Goal: Task Accomplishment & Management: Manage account settings

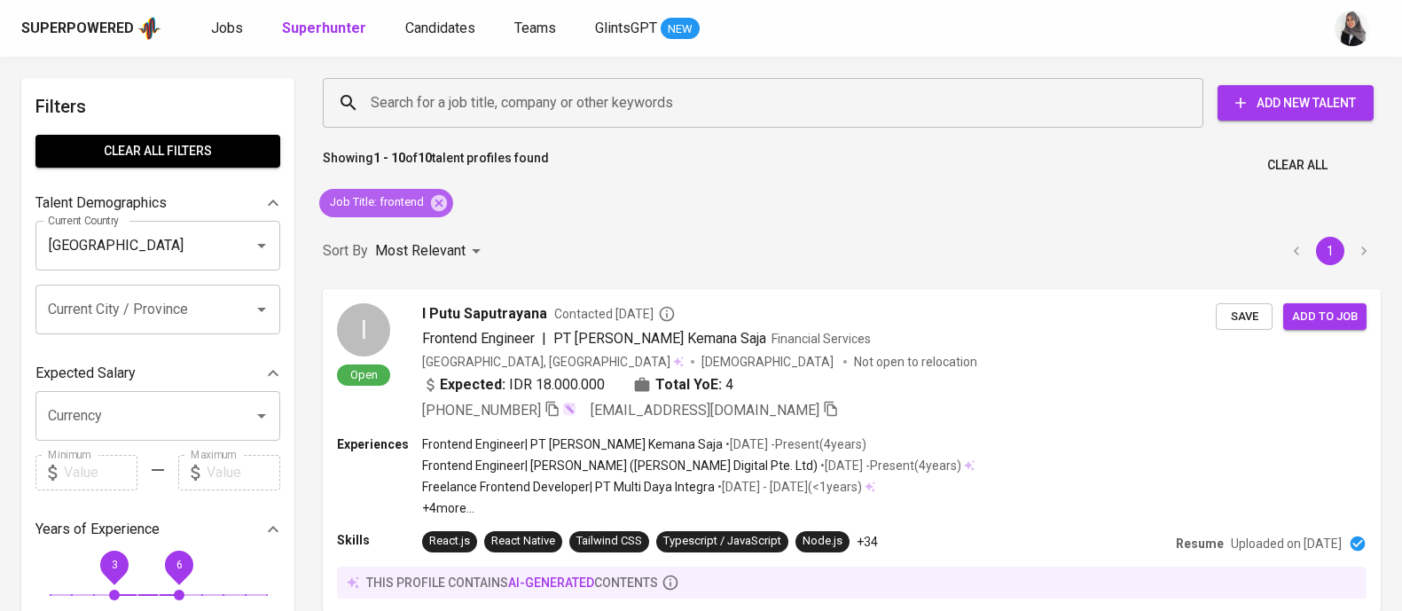
click at [438, 200] on icon at bounding box center [439, 202] width 16 height 16
click at [262, 150] on span "Clear All filters" at bounding box center [158, 151] width 216 height 22
click at [438, 240] on p "Most Relevant" at bounding box center [420, 250] width 90 height 21
checkbox input "true"
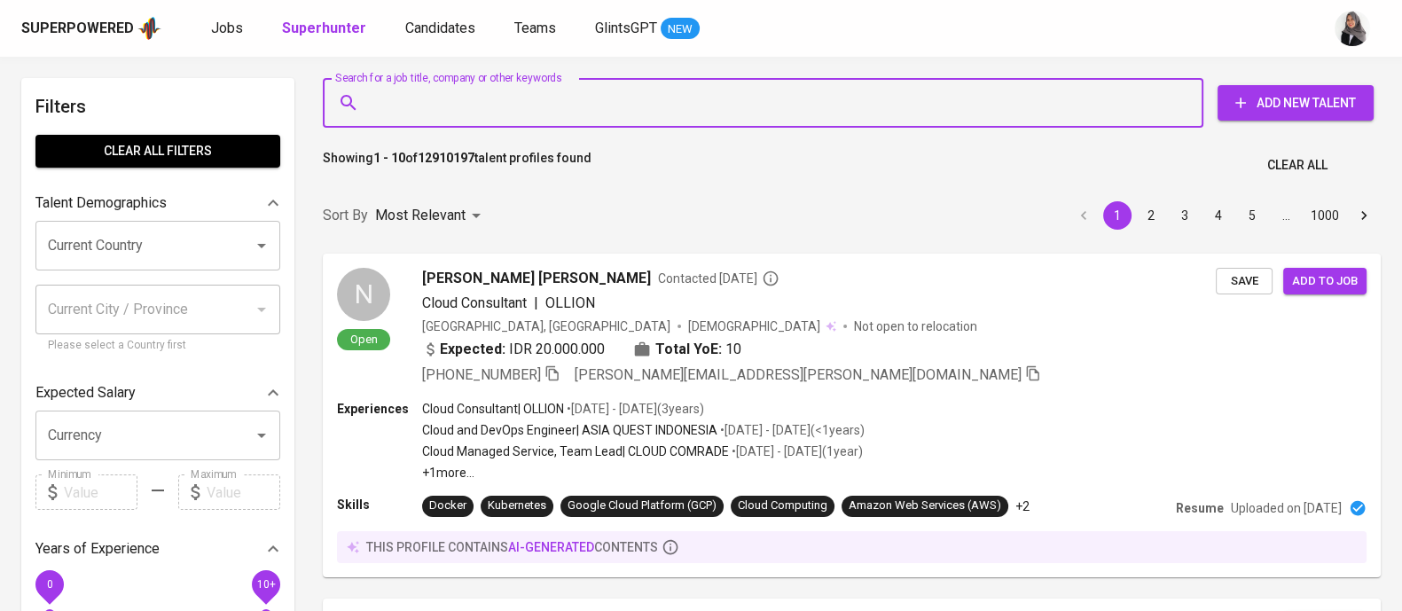
click at [626, 102] on input "Search for a job title, company or other keywords" at bounding box center [767, 103] width 803 height 34
paste input "[EMAIL_ADDRESS][DOMAIN_NAME]"
type input "[EMAIL_ADDRESS][DOMAIN_NAME]"
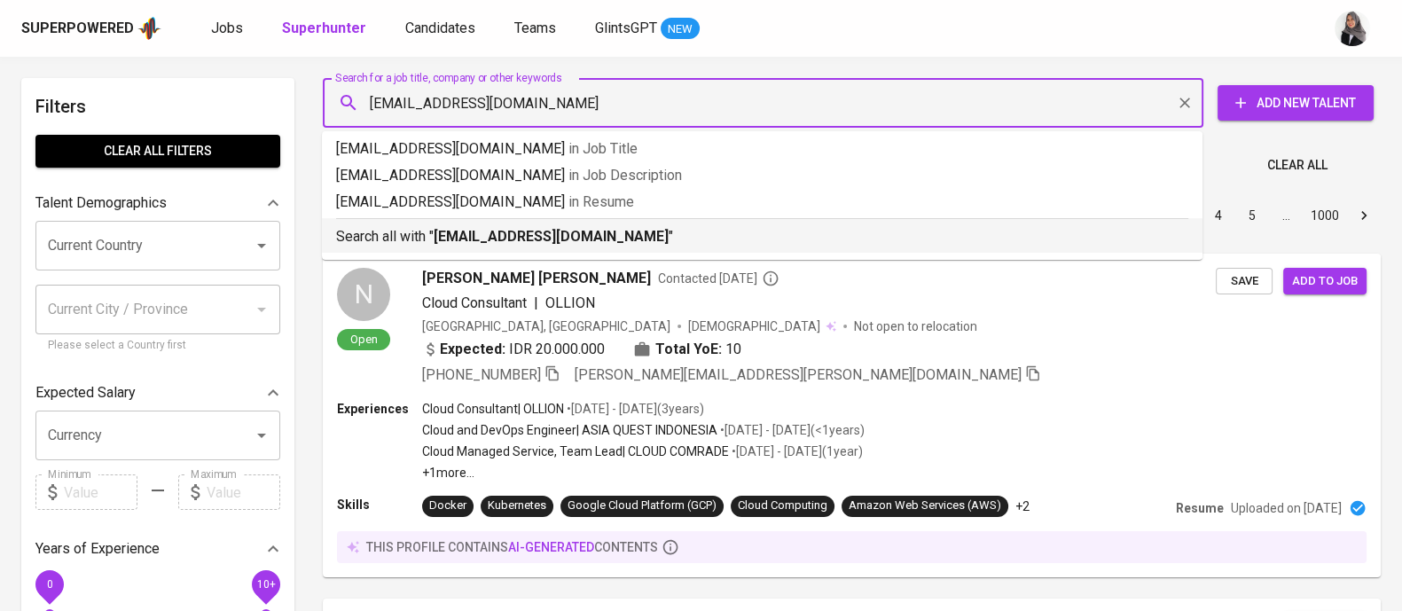
click at [596, 247] on li "Search all with " [EMAIL_ADDRESS][DOMAIN_NAME] "" at bounding box center [762, 235] width 881 height 35
click at [596, 243] on div "Sort By Most Relevant MOST_RELEVANT 1 2 3 4 5 … 1000" at bounding box center [851, 216] width 1079 height 54
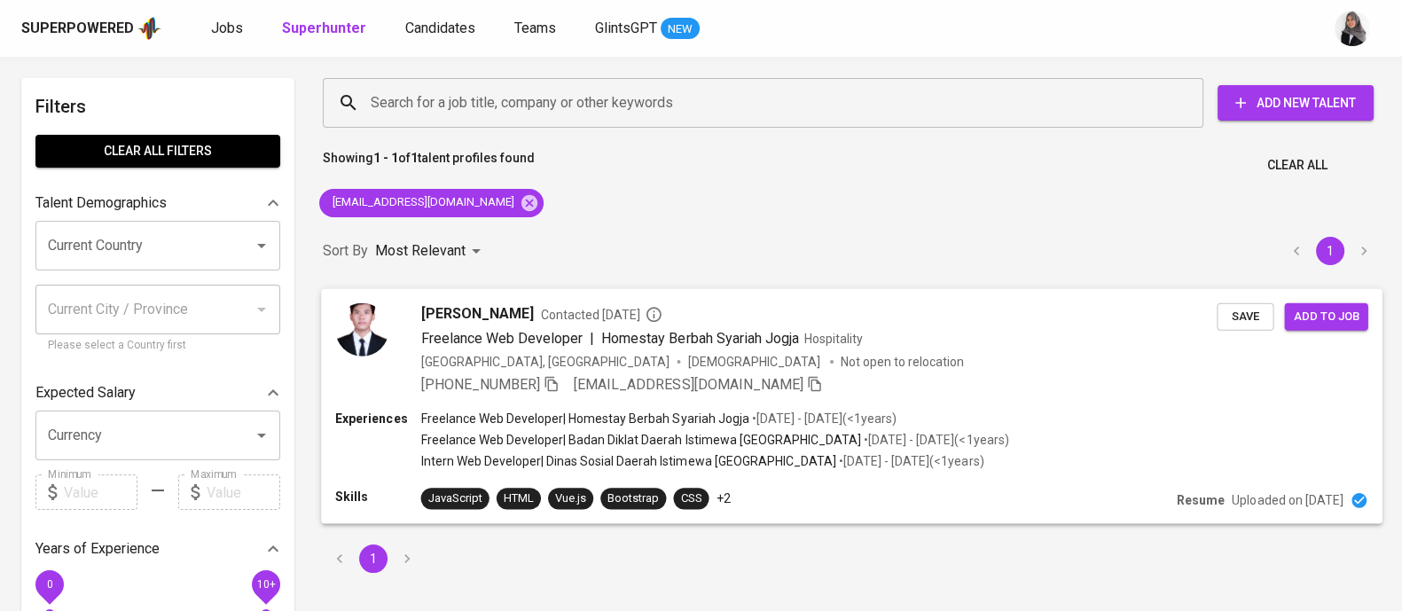
click at [925, 343] on div "Freelance Web Developer | Homestay Berbah Syariah Jogja Hospitality" at bounding box center [819, 337] width 796 height 21
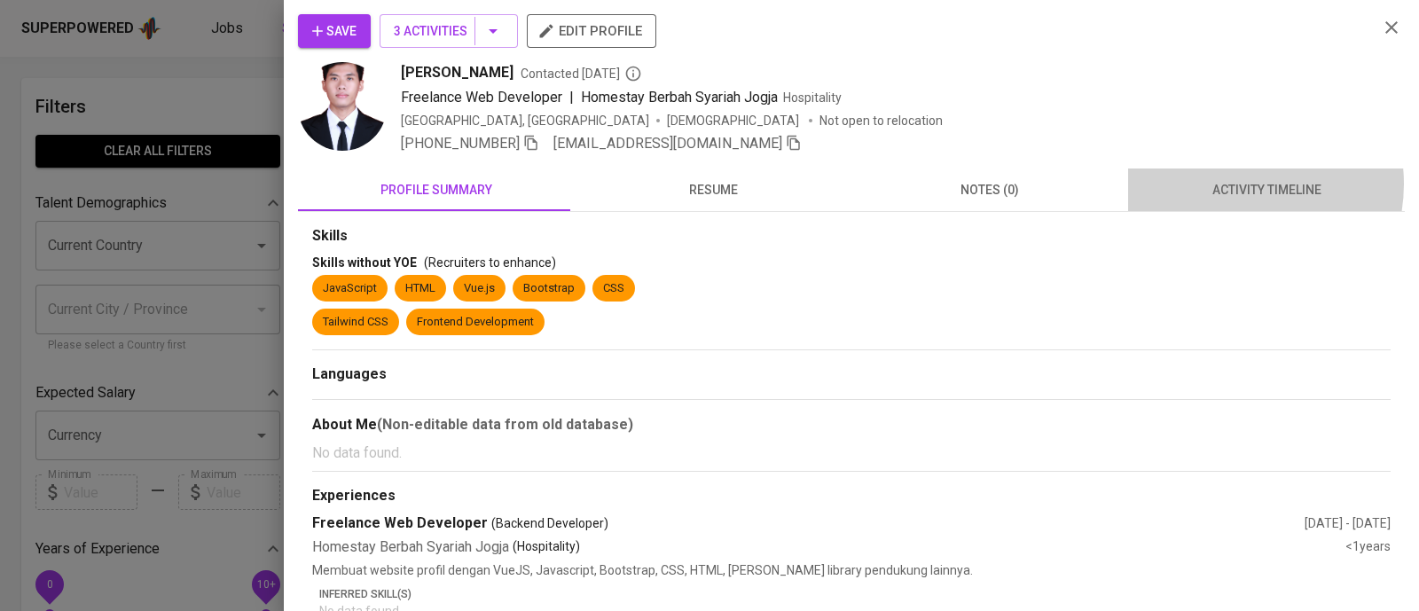
click at [1221, 184] on span "activity timeline" at bounding box center [1266, 190] width 255 height 22
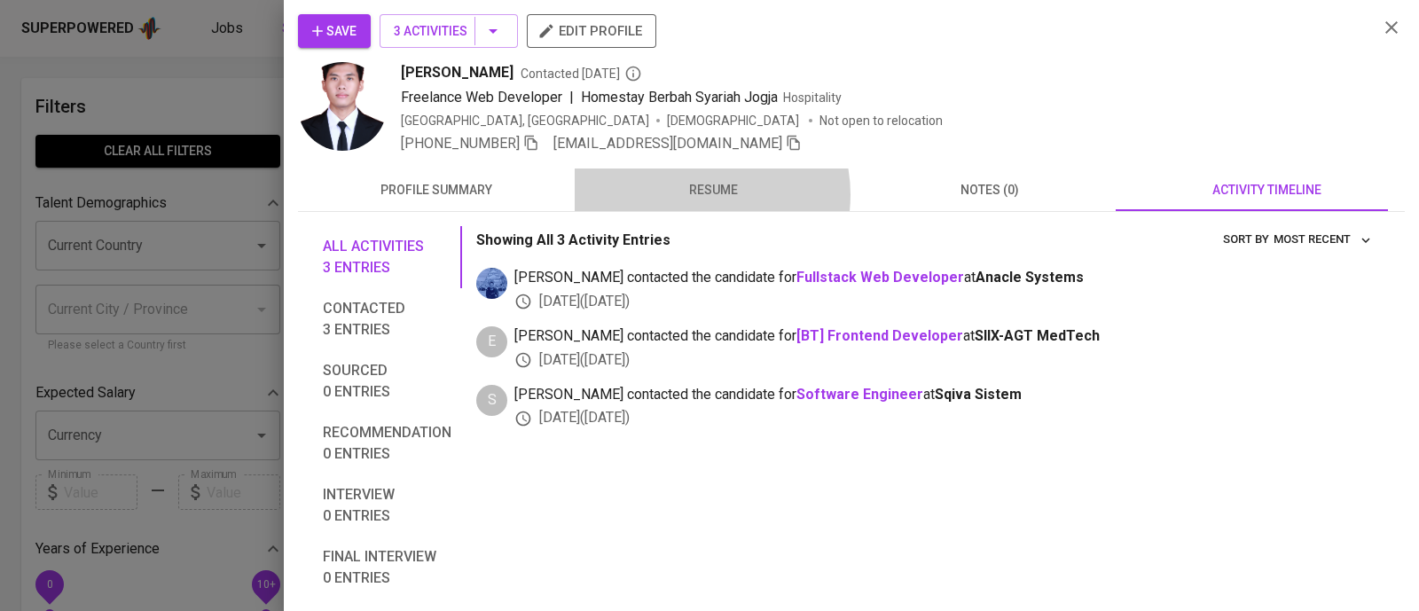
click at [691, 194] on span "resume" at bounding box center [712, 190] width 255 height 22
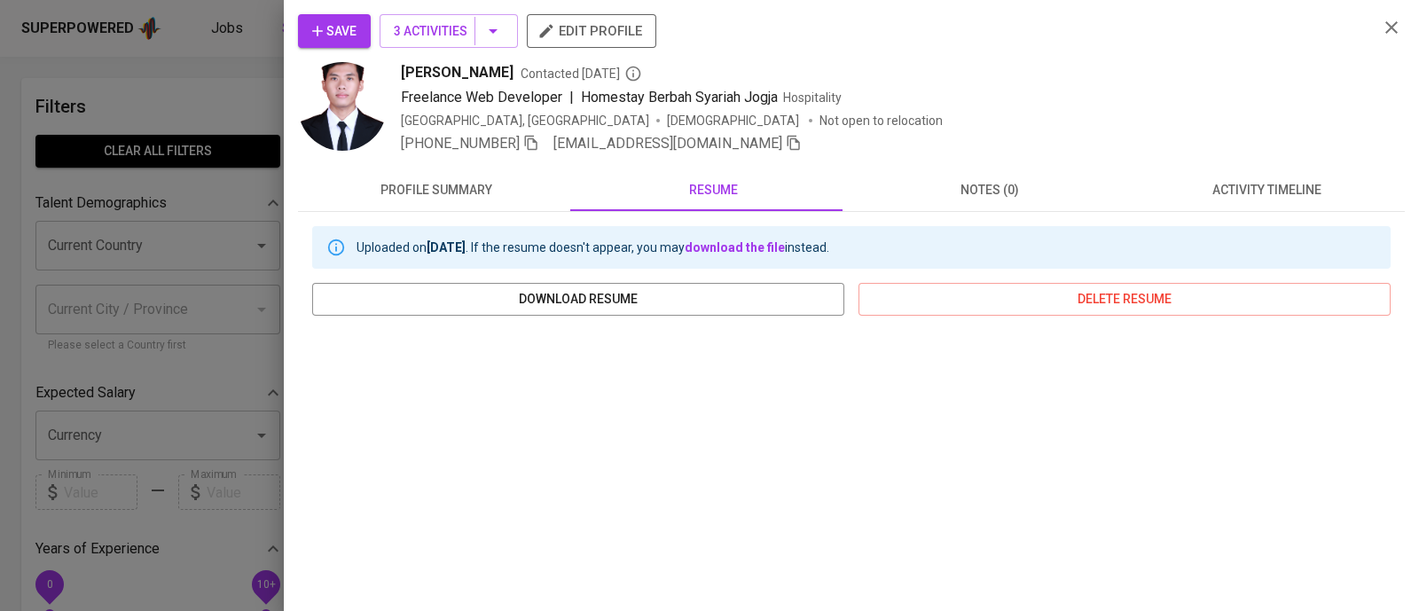
click at [115, 60] on div at bounding box center [709, 305] width 1419 height 611
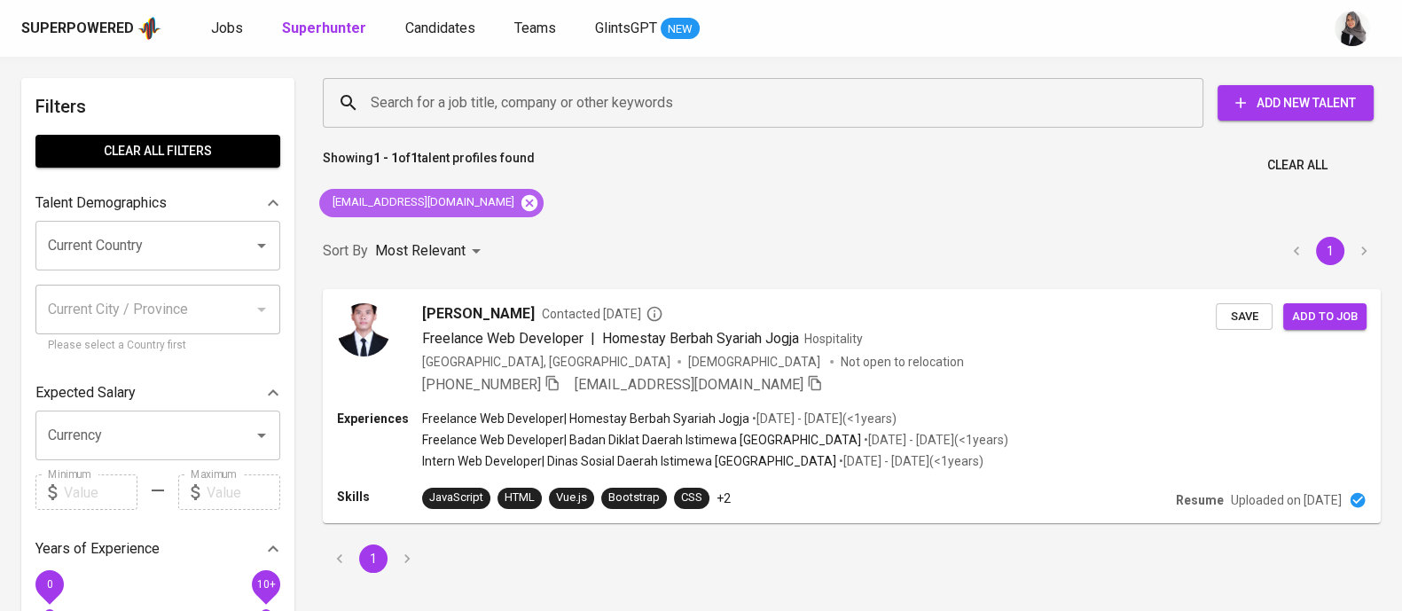
click at [521, 200] on icon at bounding box center [529, 202] width 16 height 16
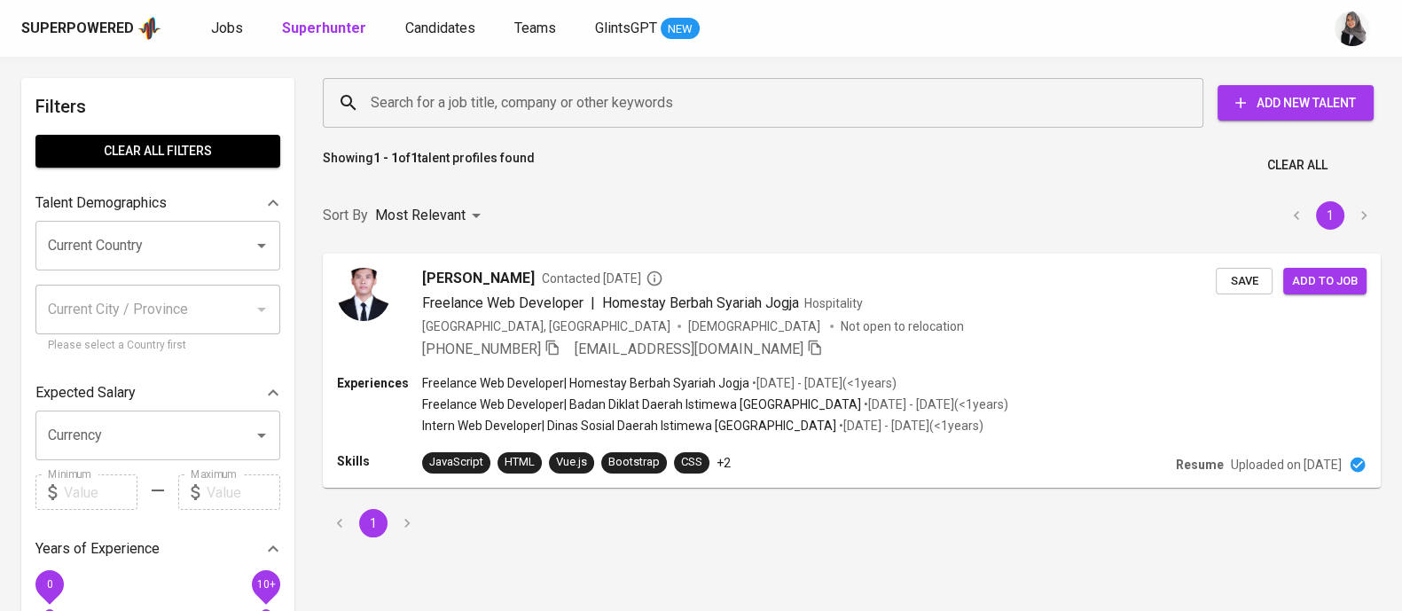
click at [463, 82] on div "Search for a job title, company or other keywords" at bounding box center [763, 103] width 881 height 50
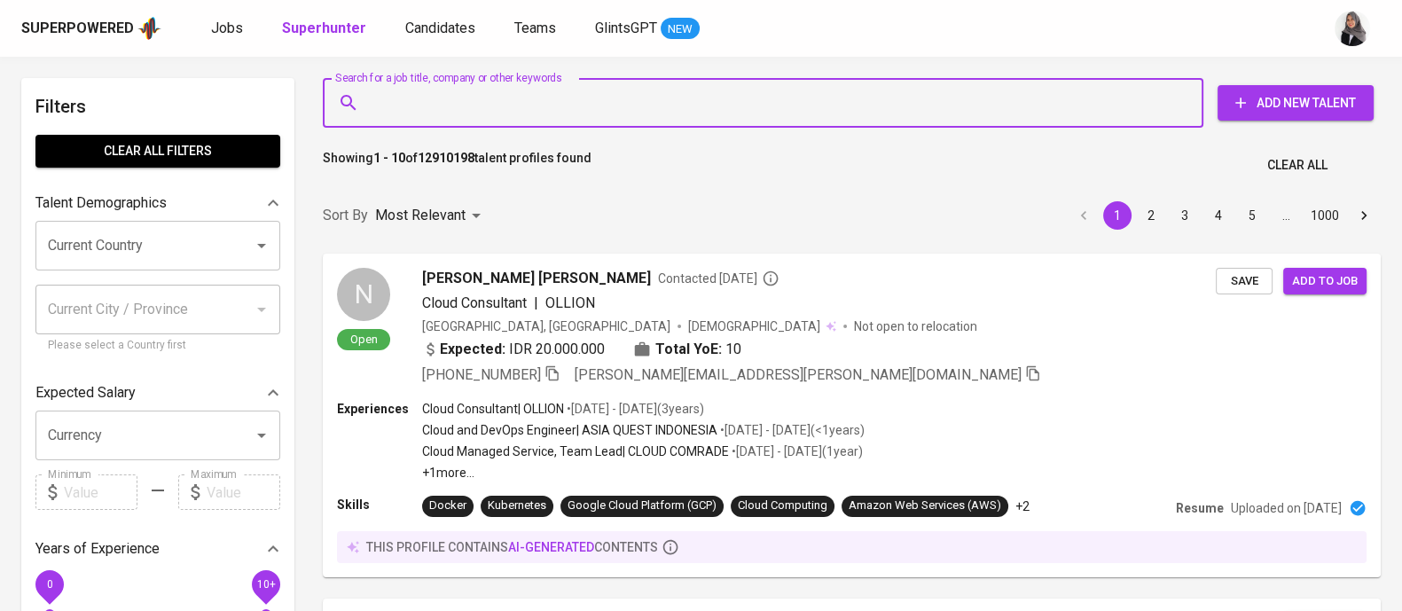
click at [498, 94] on input "Search for a job title, company or other keywords" at bounding box center [767, 103] width 803 height 34
paste input "[EMAIL_ADDRESS][DOMAIN_NAME]"
type input "[EMAIL_ADDRESS][DOMAIN_NAME]"
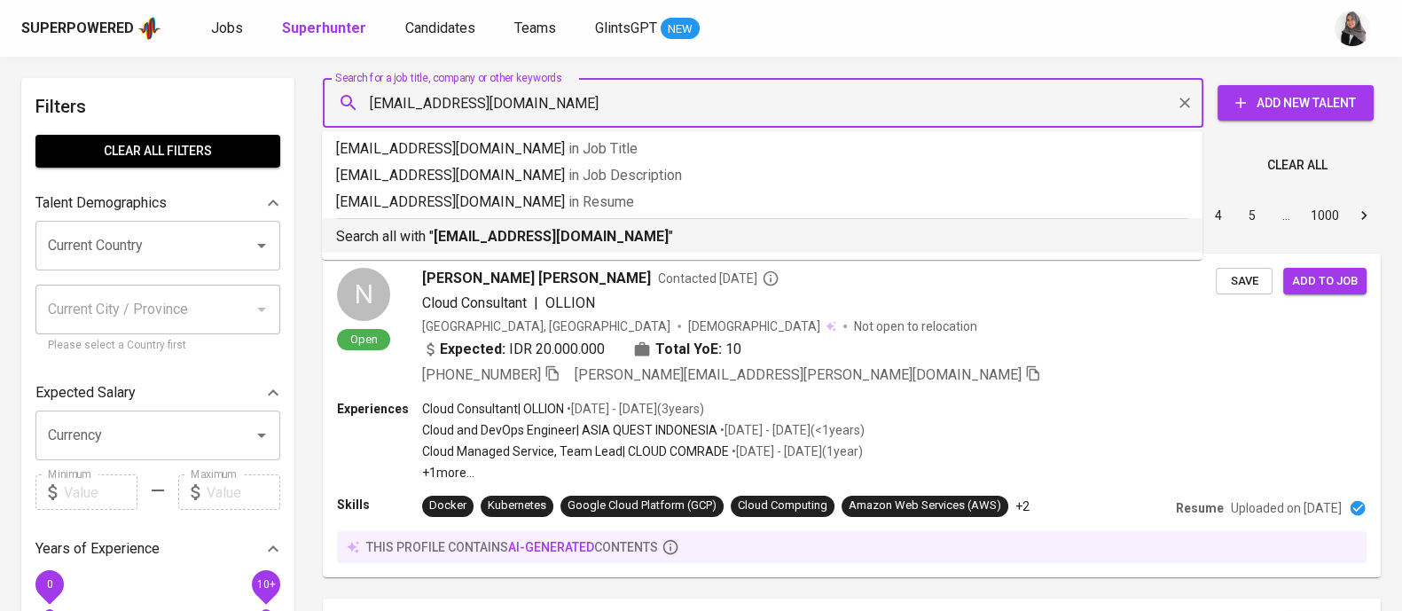
click at [570, 236] on p "Search all with " [EMAIL_ADDRESS][DOMAIN_NAME] "" at bounding box center [762, 236] width 852 height 21
click at [570, 236] on div "Sort By Most Relevant MOST_RELEVANT 1 2 3 4 5 … 1000" at bounding box center [851, 216] width 1079 height 54
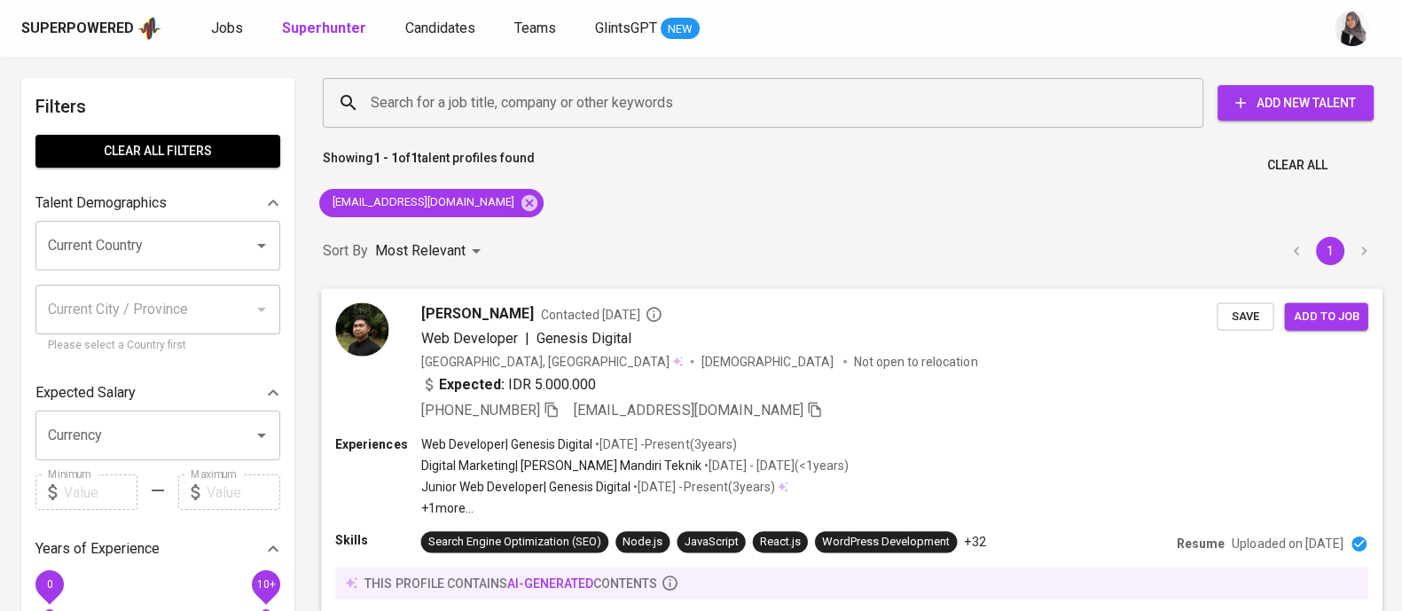
click at [949, 484] on div "Experiences Web Developer | Genesis Digital • [DATE] - Present ( 3 years ) Digi…" at bounding box center [851, 476] width 1032 height 82
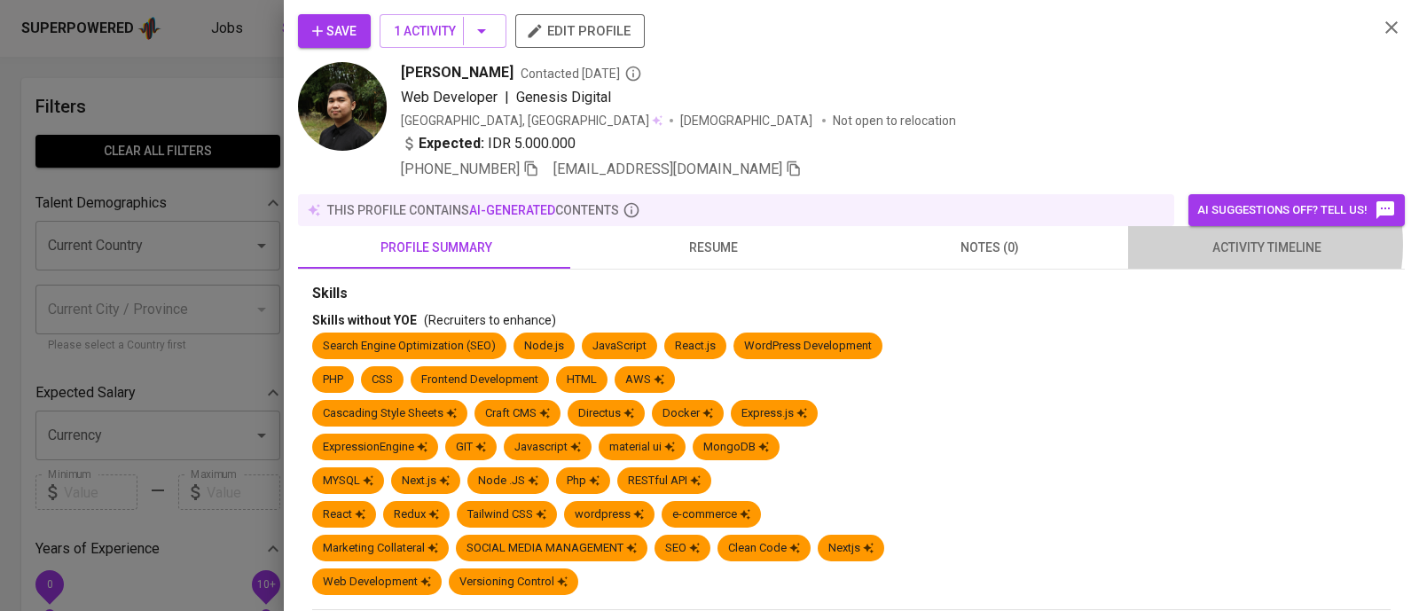
click at [1217, 245] on span "activity timeline" at bounding box center [1266, 248] width 255 height 22
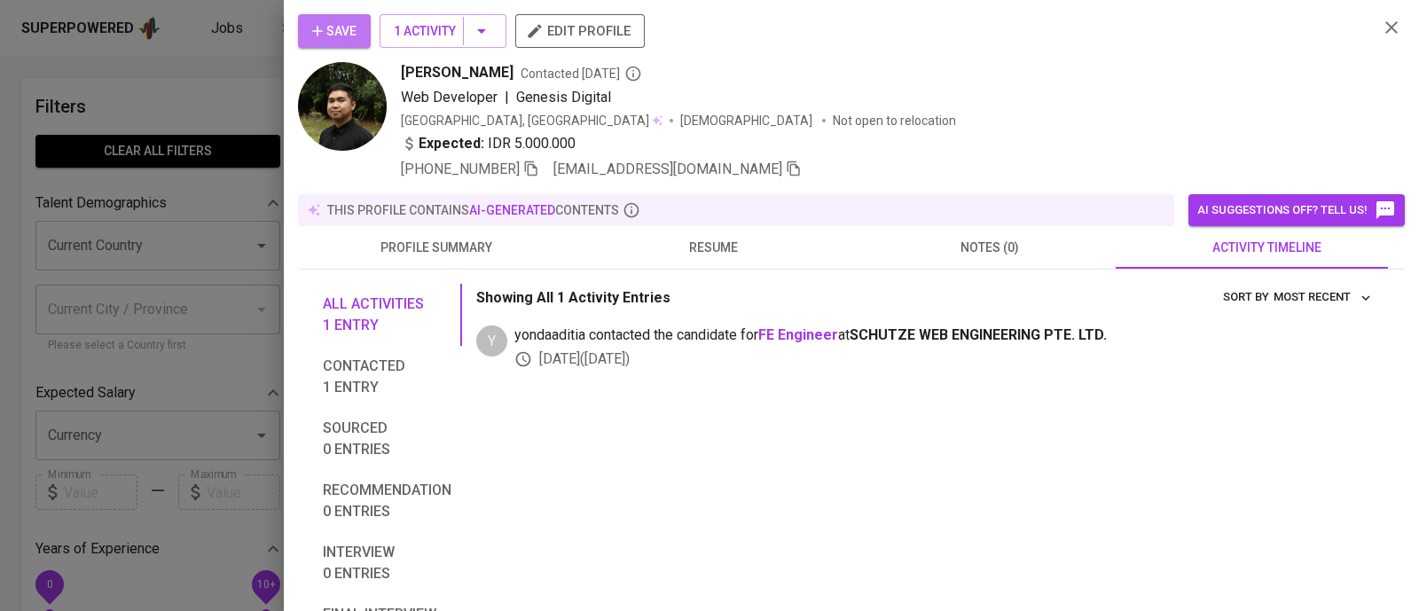
click at [337, 23] on span "Save" at bounding box center [334, 31] width 44 height 22
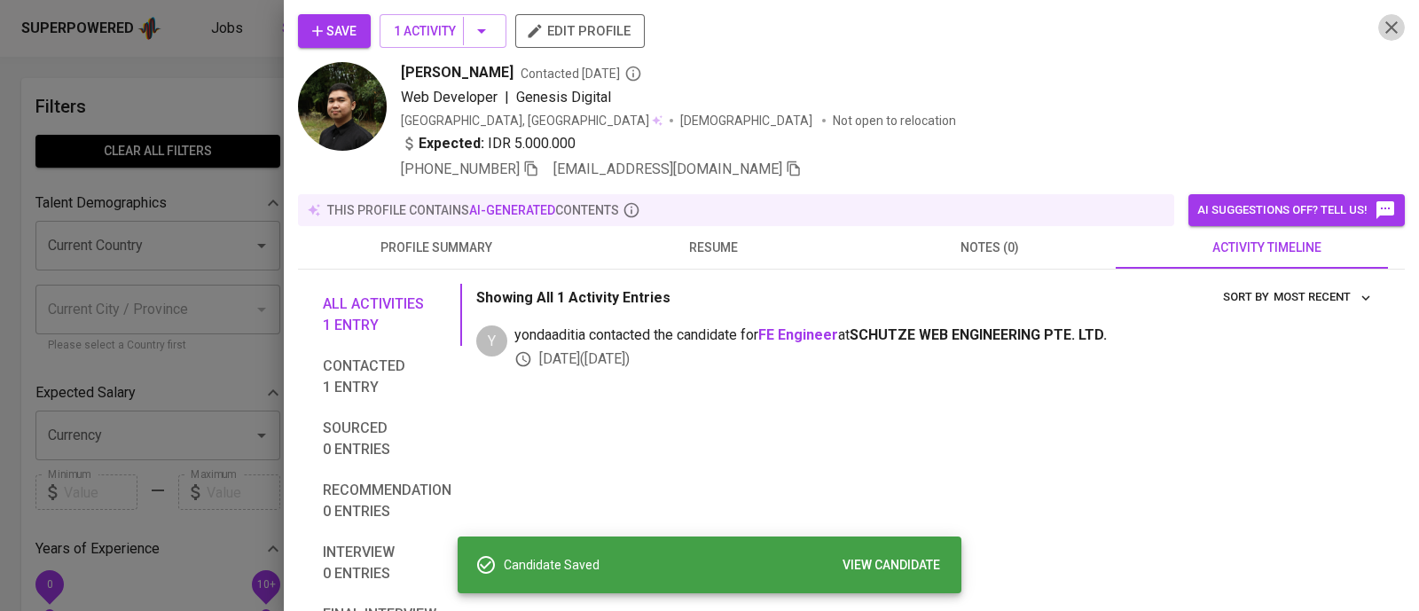
click at [1381, 37] on icon "button" at bounding box center [1391, 27] width 21 height 21
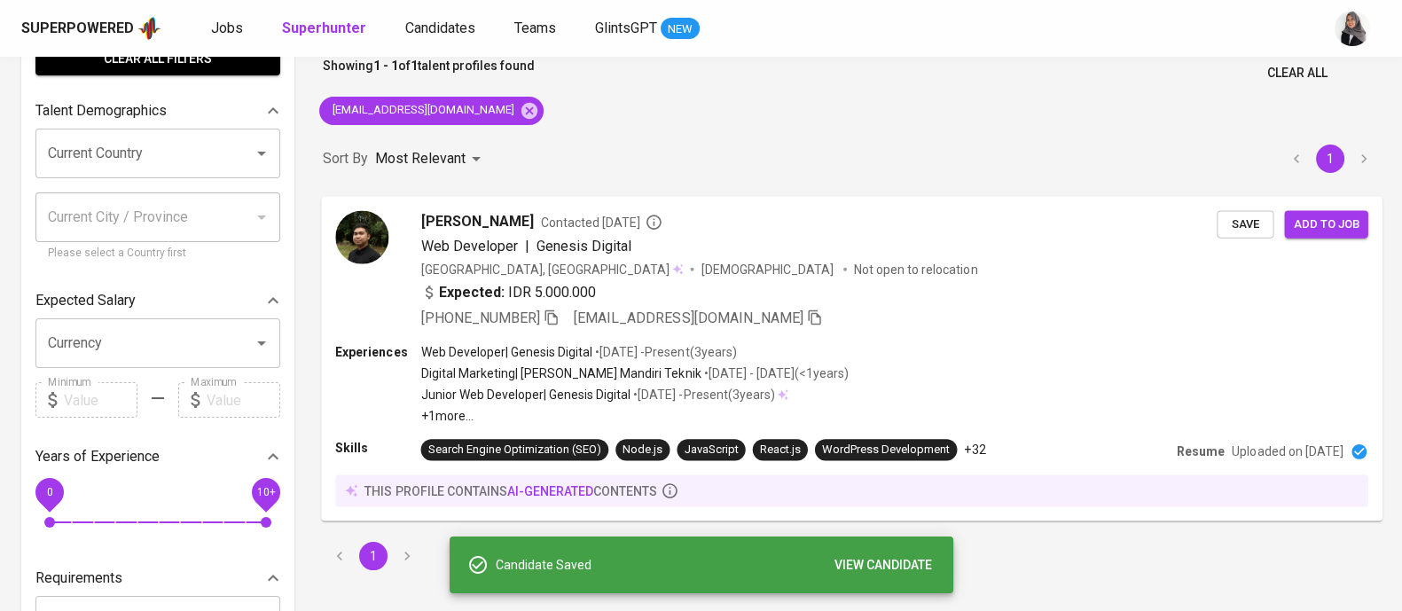
scroll to position [93, 0]
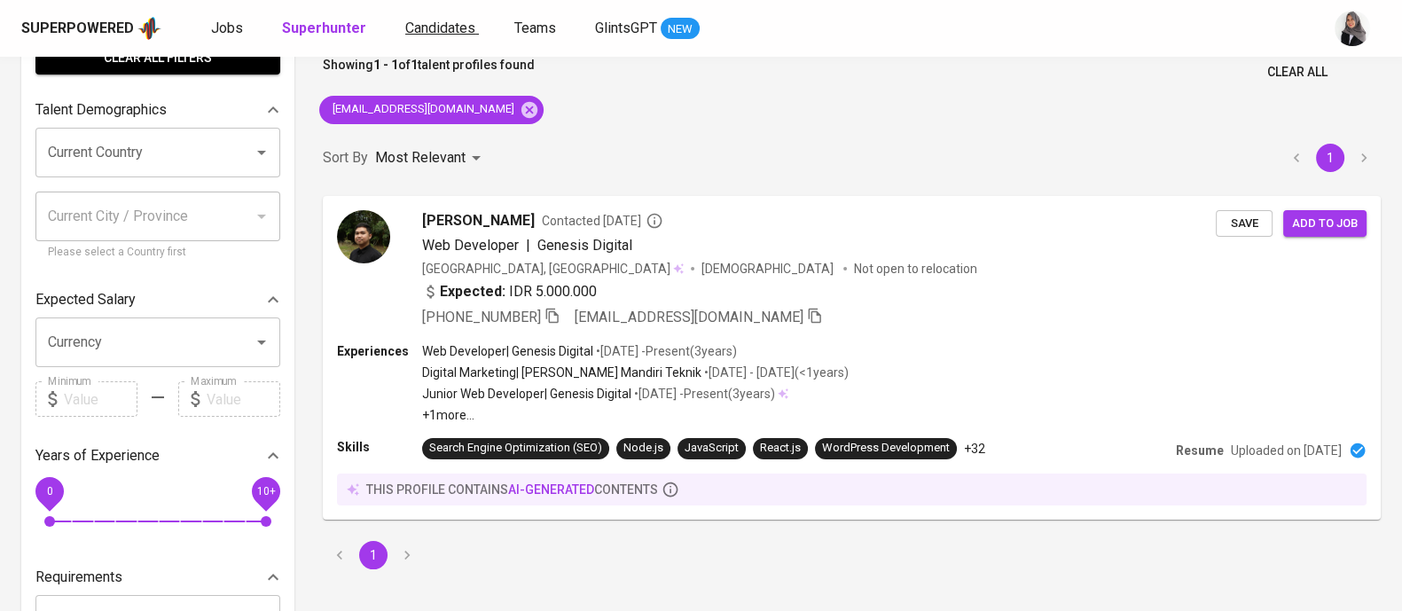
click at [409, 26] on span "Candidates" at bounding box center [440, 28] width 70 height 17
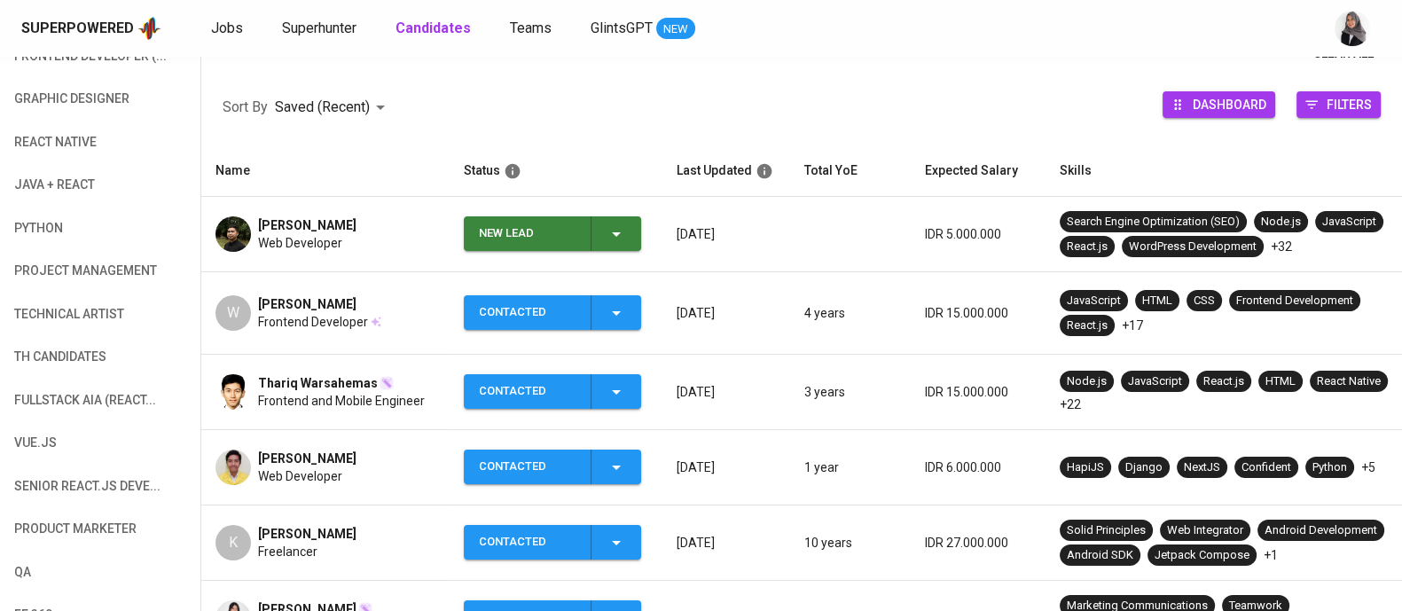
scroll to position [231, 0]
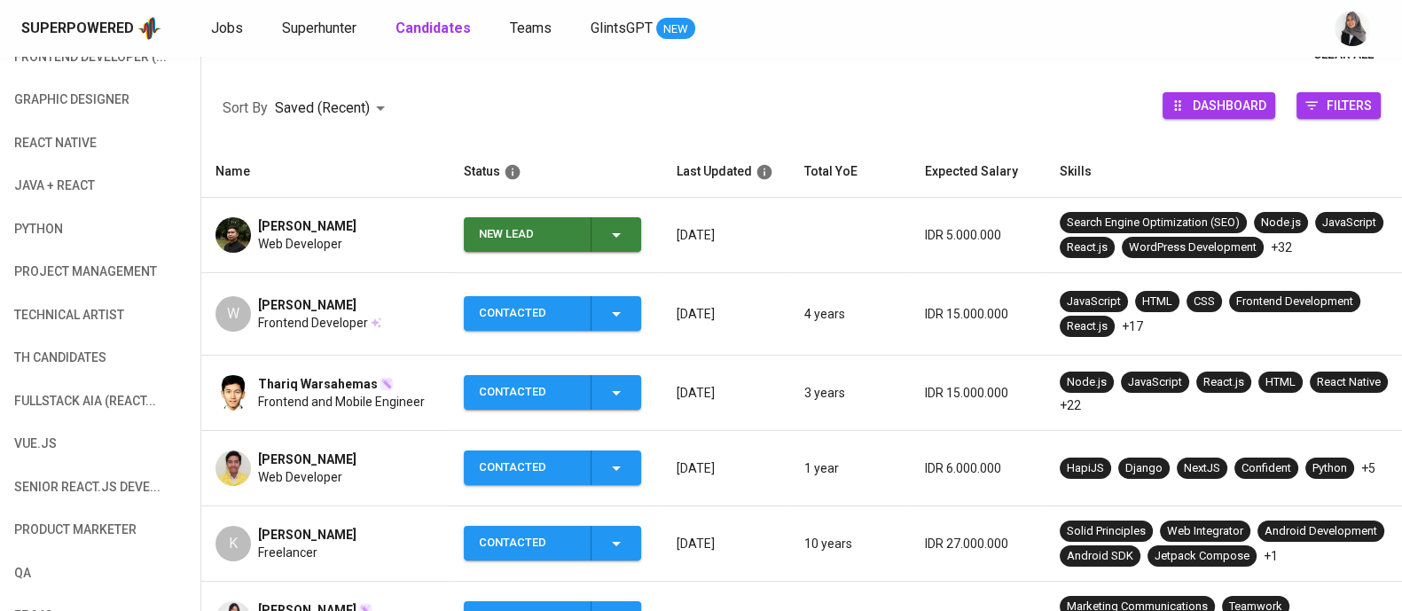
click at [611, 237] on icon "button" at bounding box center [616, 234] width 21 height 21
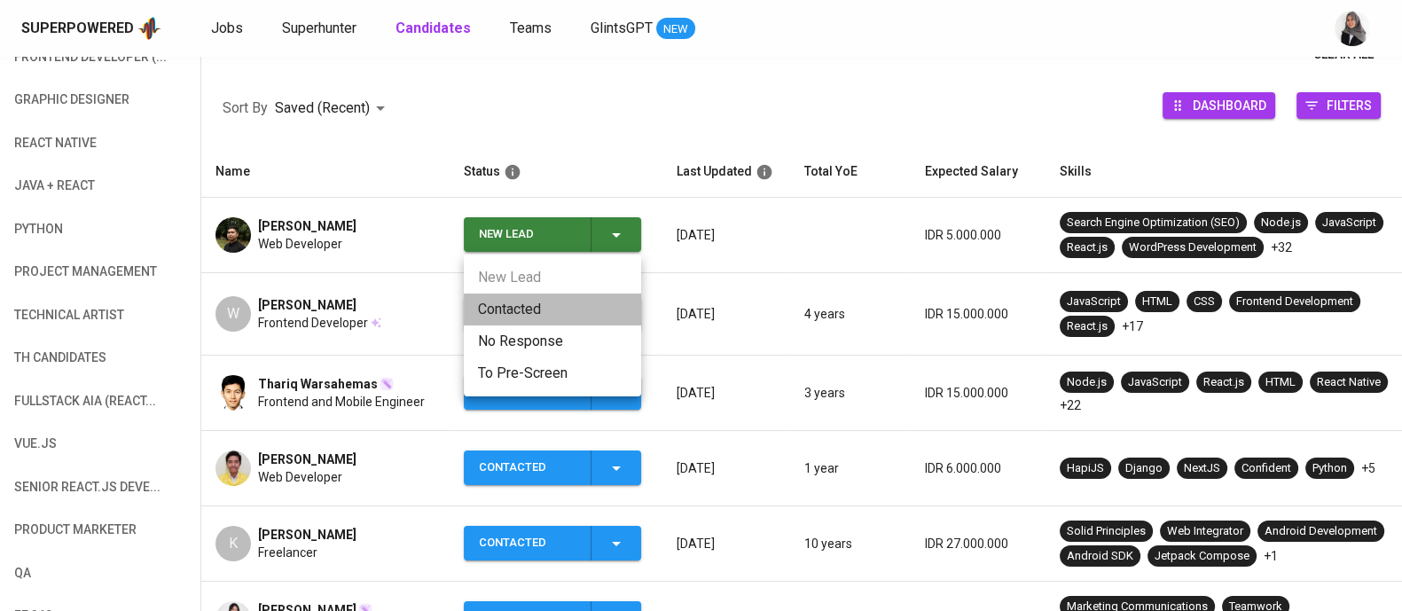
click at [521, 303] on li "Contacted" at bounding box center [552, 310] width 177 height 32
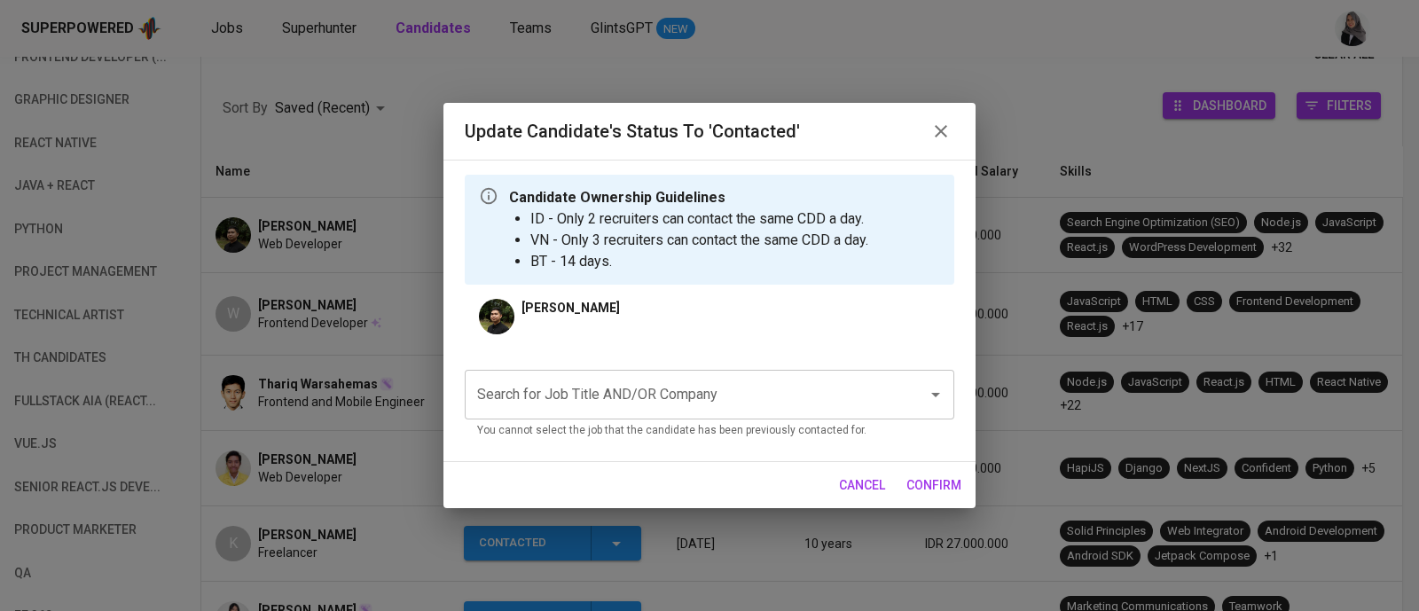
click at [650, 396] on input "Search for Job Title AND/OR Company" at bounding box center [685, 395] width 424 height 34
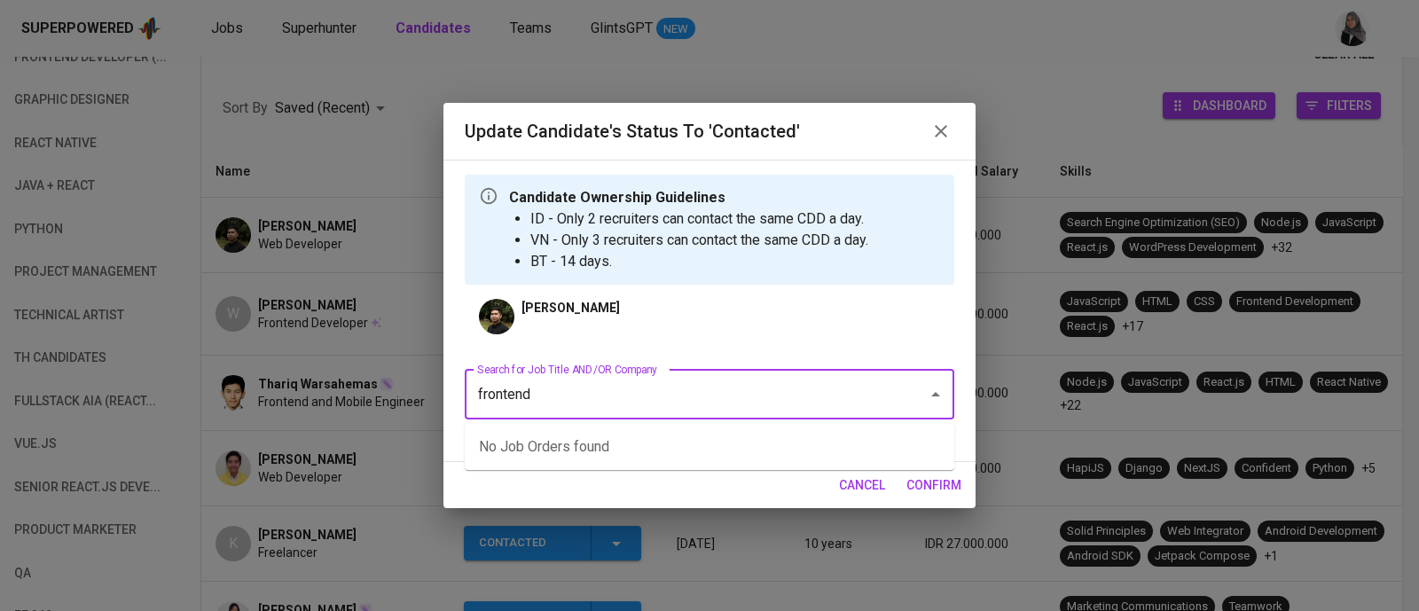
type input "frontend"
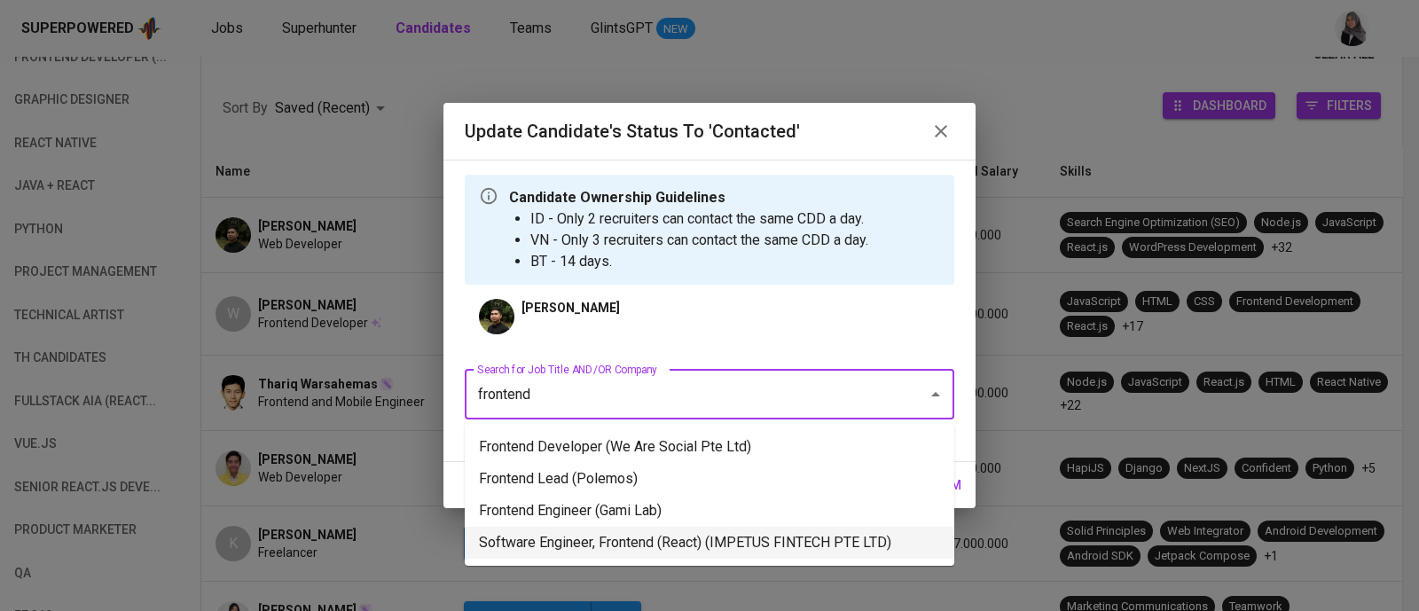
click at [693, 547] on li "Software Engineer, Frontend (React) (IMPETUS FINTECH PTE LTD)" at bounding box center [709, 543] width 489 height 32
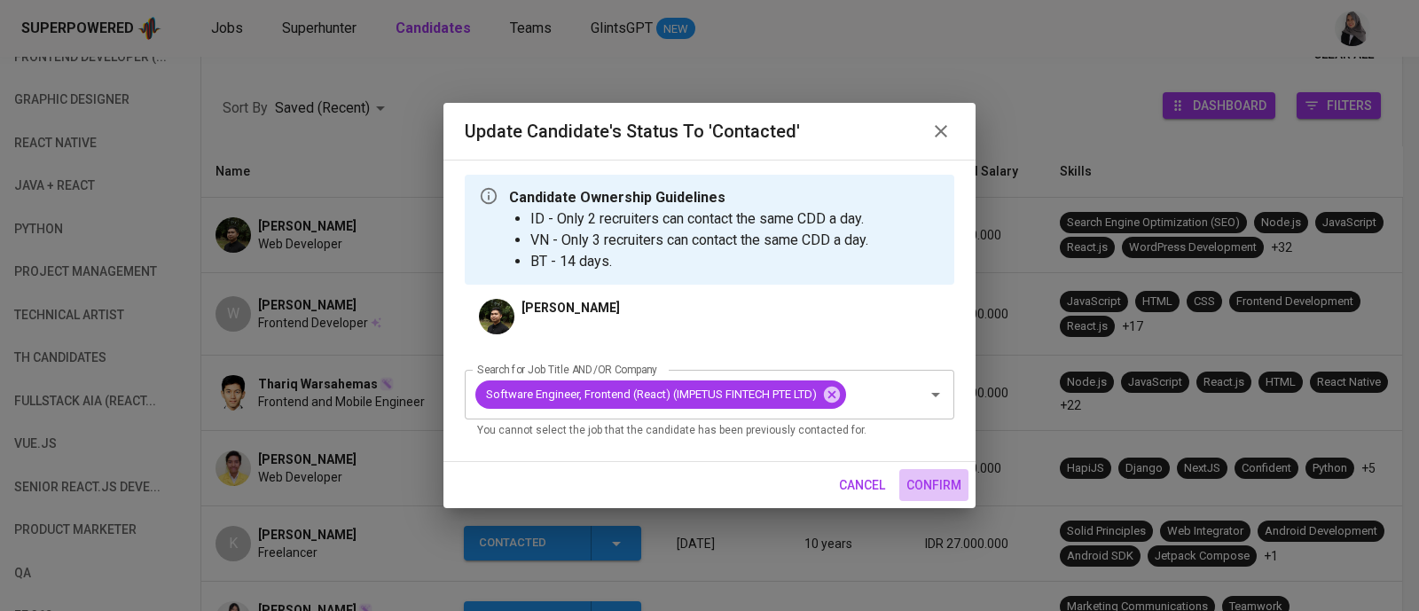
click at [930, 483] on span "confirm" at bounding box center [933, 485] width 55 height 22
